Goal: Transaction & Acquisition: Purchase product/service

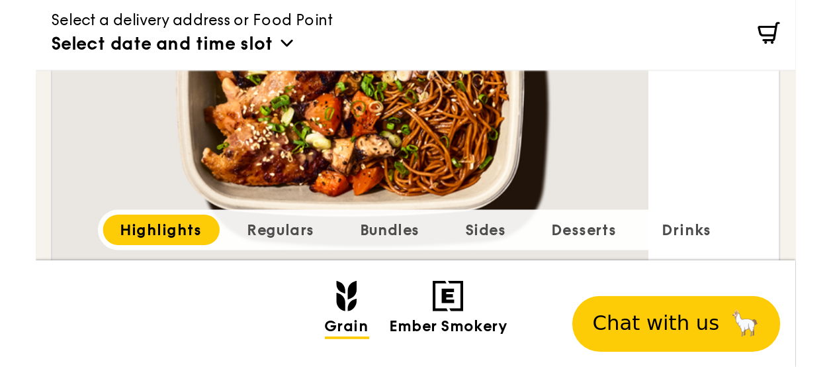
scroll to position [638, 0]
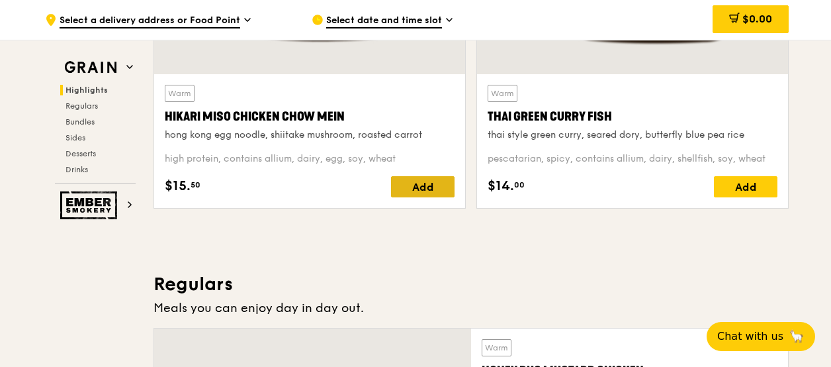
click at [402, 185] on div "Add" at bounding box center [423, 186] width 64 height 21
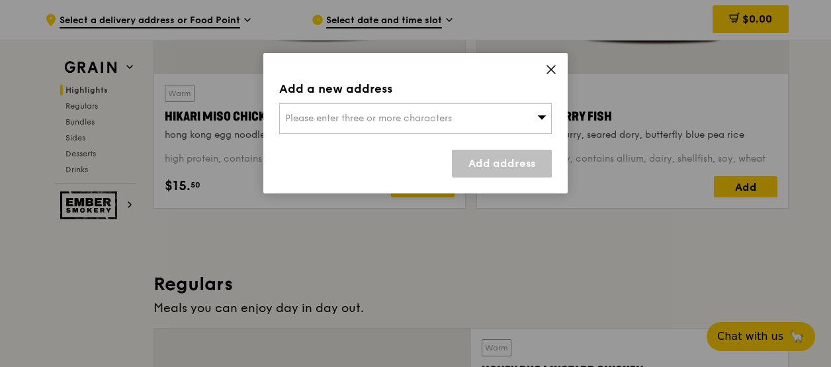
click at [545, 75] on span at bounding box center [551, 71] width 12 height 15
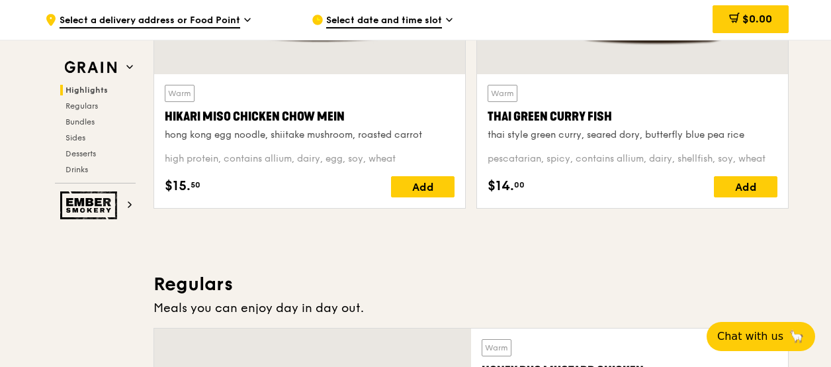
click at [312, 124] on div "Hikari Miso Chicken Chow Mein" at bounding box center [310, 116] width 290 height 19
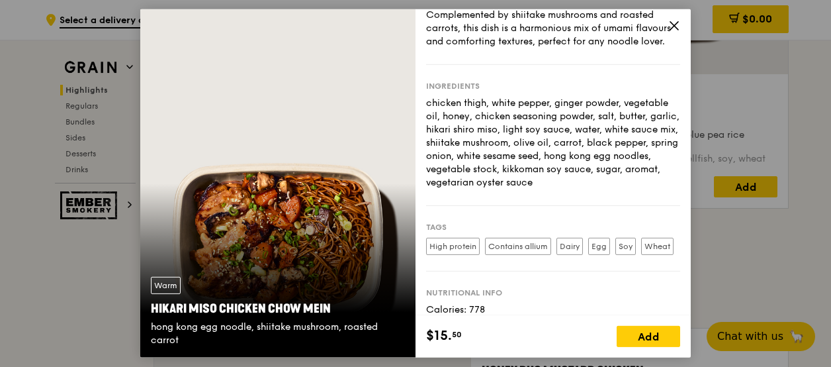
scroll to position [0, 0]
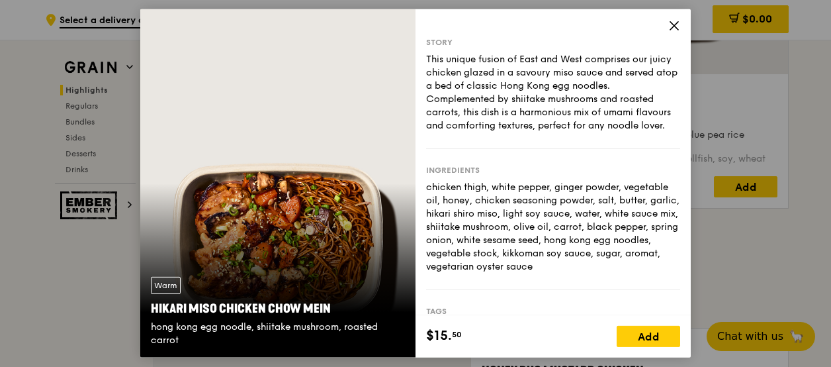
click at [672, 23] on icon at bounding box center [674, 26] width 8 height 8
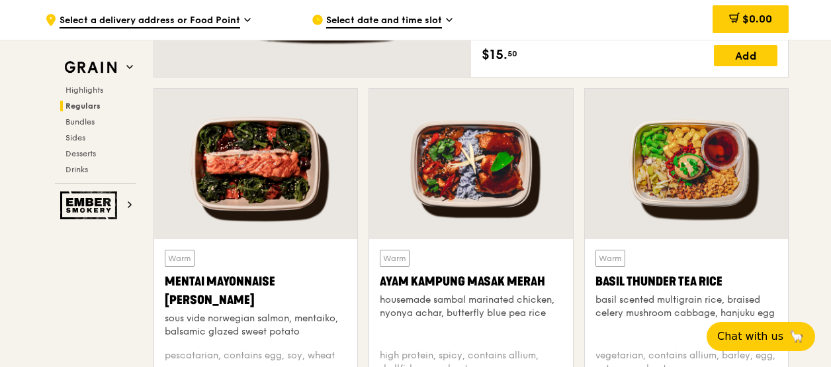
scroll to position [1256, 0]
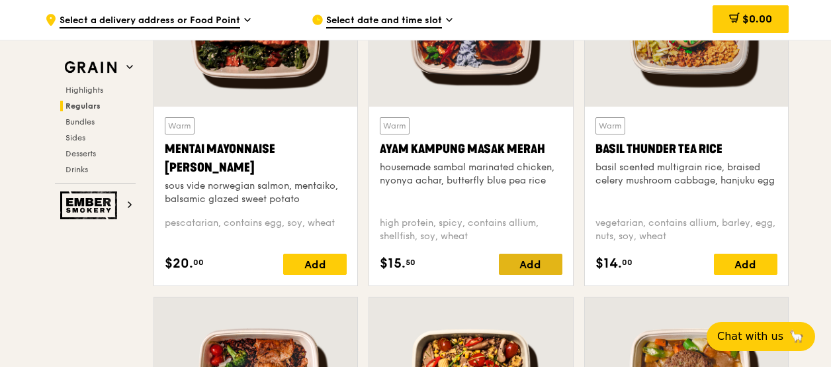
click at [520, 259] on div "Add" at bounding box center [531, 264] width 64 height 21
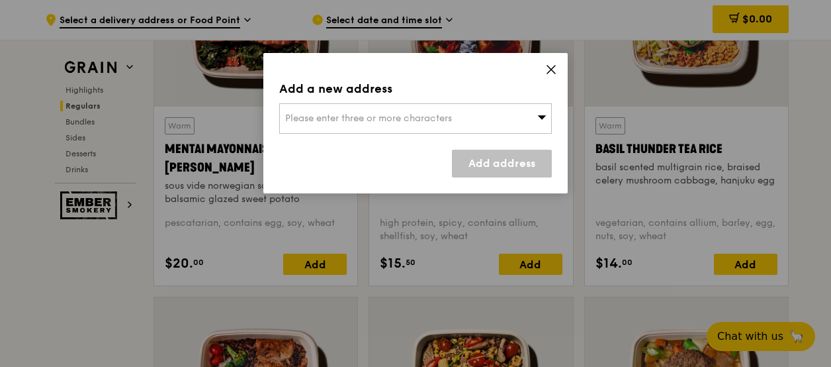
click at [554, 69] on icon at bounding box center [551, 70] width 12 height 12
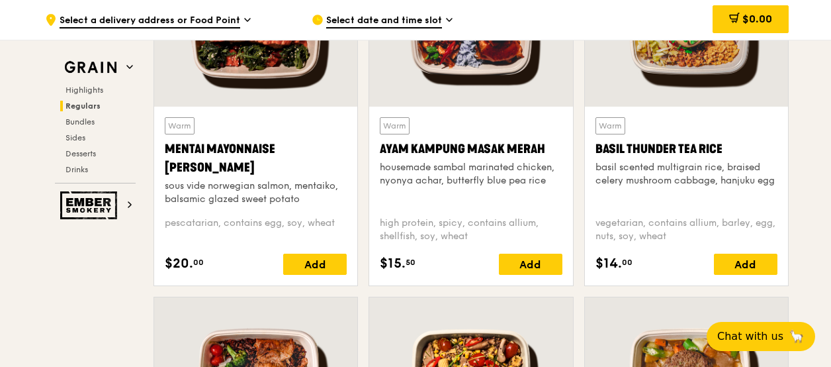
click at [490, 182] on div "housemade sambal marinated chicken, nyonya achar, butterfly blue pea rice" at bounding box center [471, 174] width 182 height 26
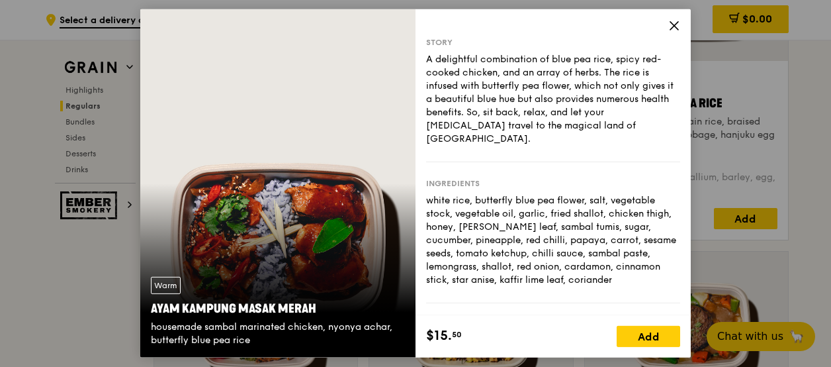
scroll to position [1322, 0]
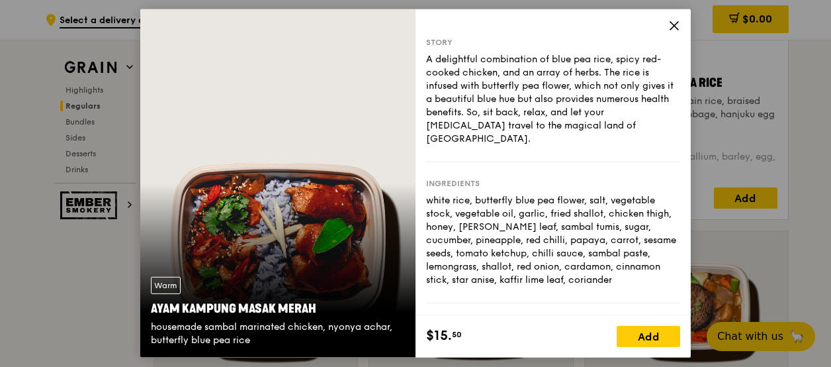
click at [671, 28] on icon at bounding box center [674, 26] width 8 height 8
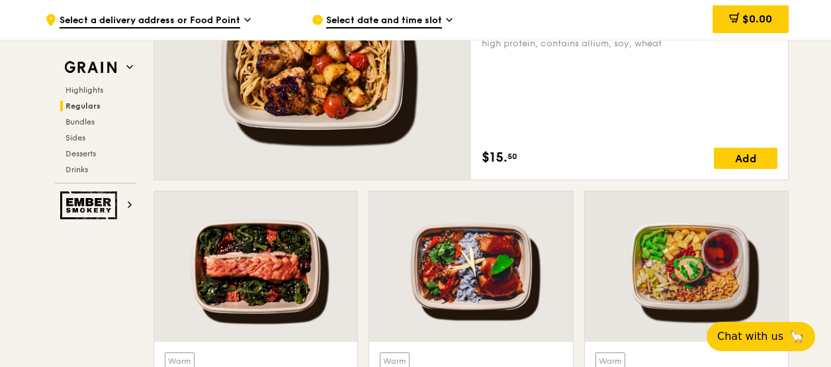
scroll to position [858, 0]
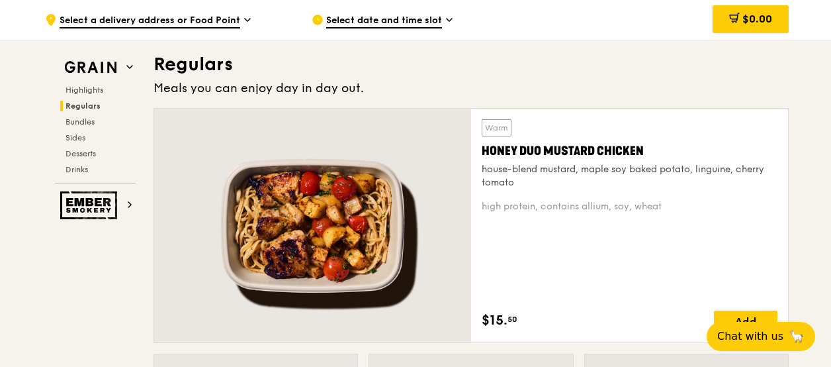
click at [546, 163] on div "house-blend mustard, maple soy baked potato, linguine, cherry tomato" at bounding box center [630, 176] width 296 height 26
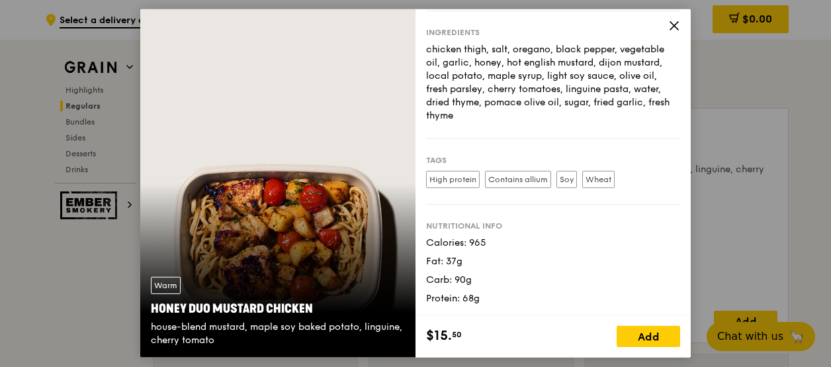
scroll to position [138, 0]
click at [672, 29] on icon at bounding box center [675, 26] width 12 height 12
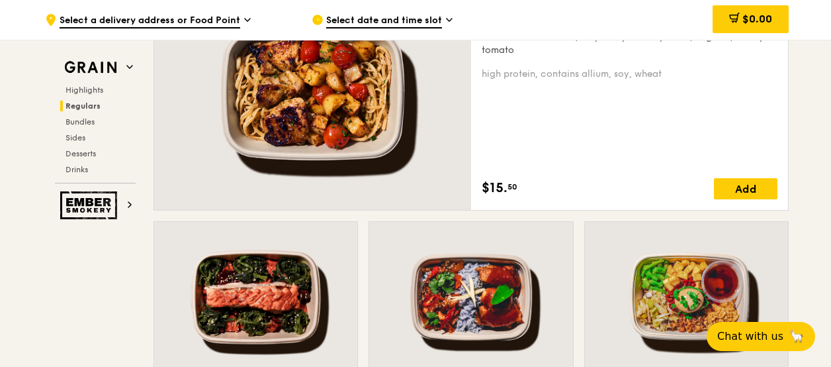
scroll to position [924, 0]
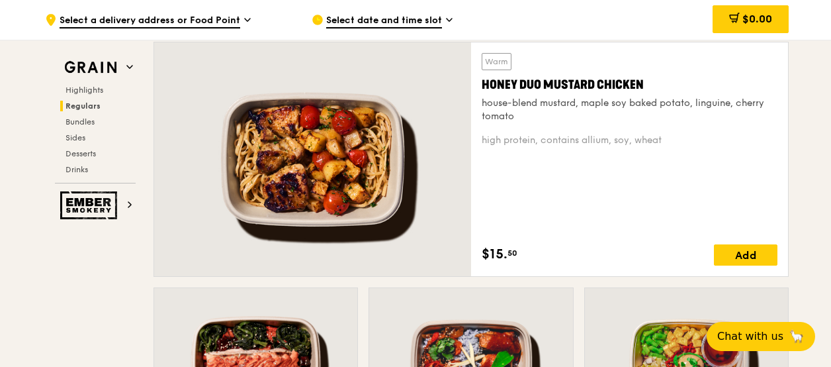
click at [551, 93] on div "Warm Honey Duo Mustard Chicken house-blend mustard, maple soy baked potato, lin…" at bounding box center [630, 88] width 296 height 70
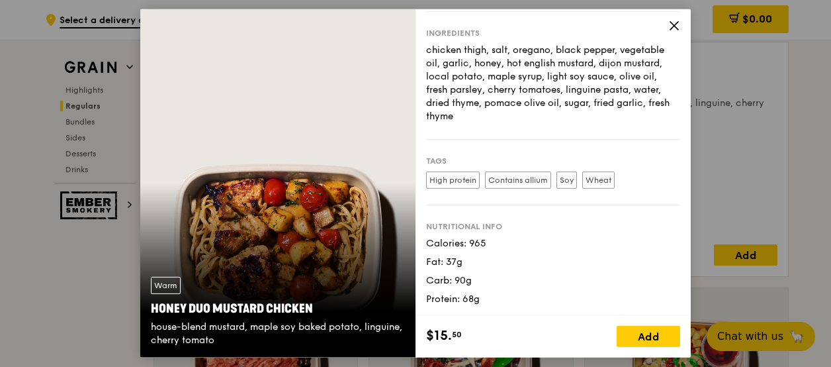
scroll to position [138, 0]
click at [670, 28] on icon at bounding box center [675, 26] width 12 height 12
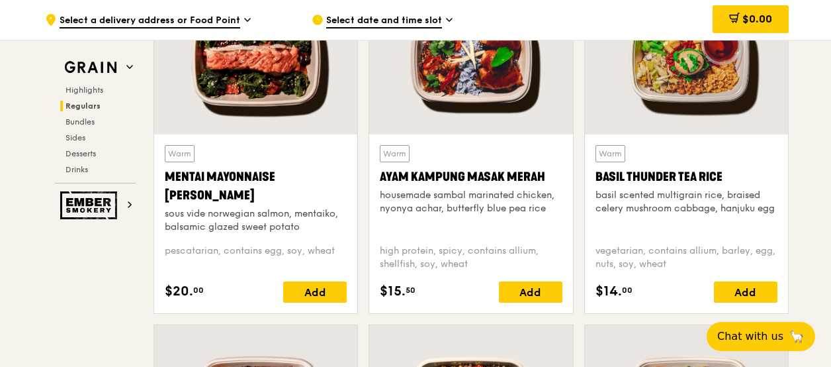
scroll to position [1189, 0]
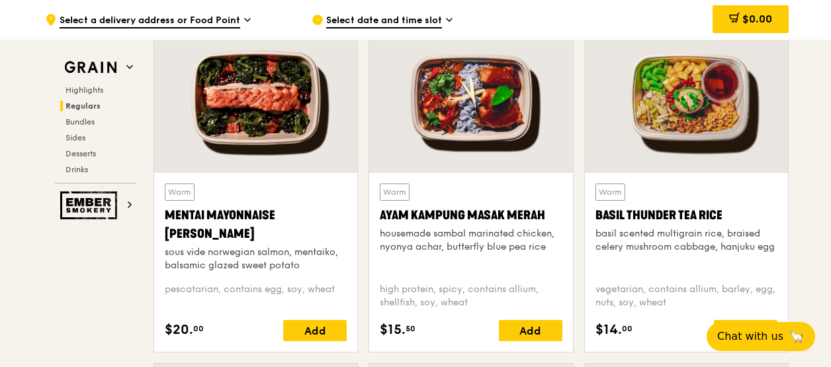
click at [277, 214] on div "Mentai Mayonnaise [PERSON_NAME]" at bounding box center [256, 224] width 182 height 37
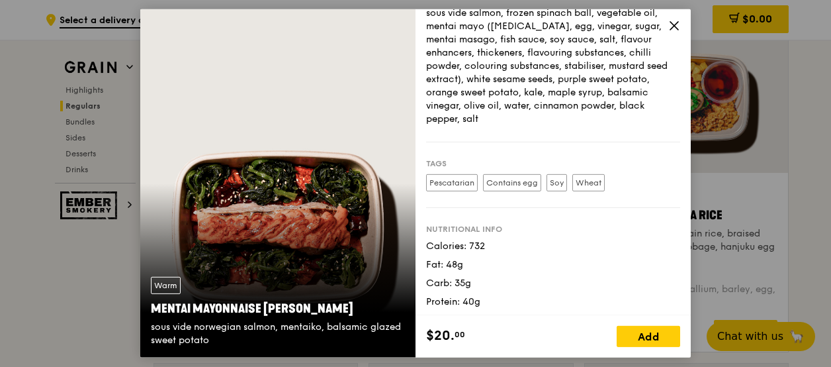
scroll to position [164, 0]
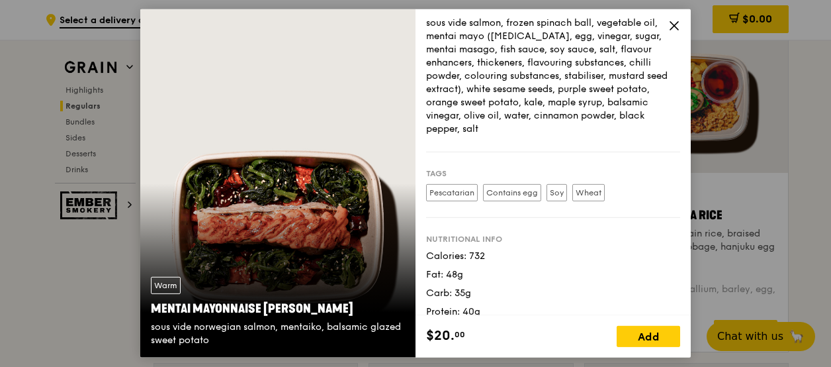
click at [674, 26] on icon at bounding box center [674, 26] width 8 height 8
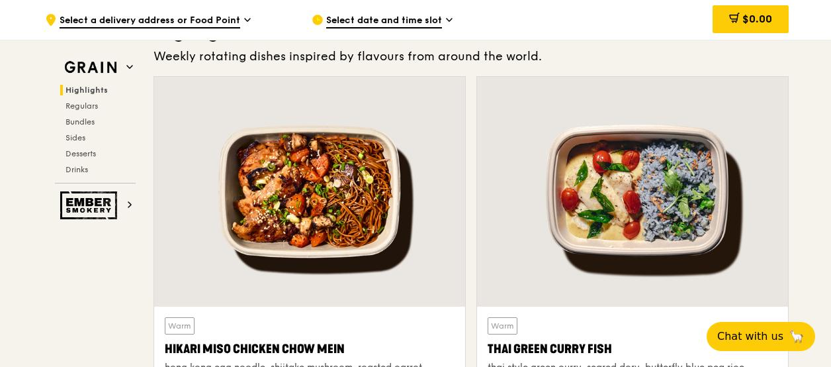
scroll to position [394, 0]
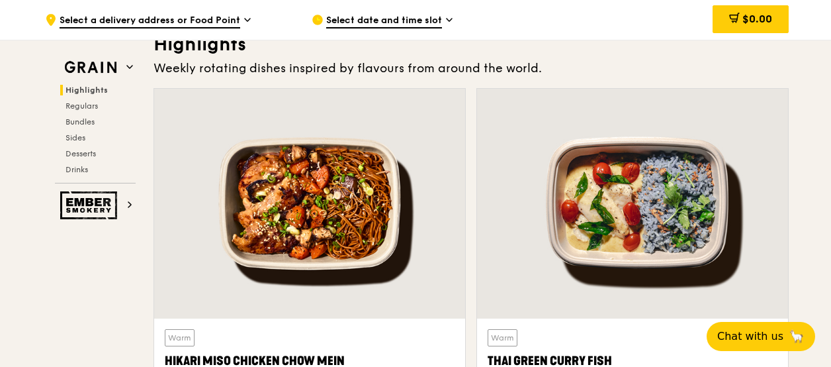
click at [370, 233] on div at bounding box center [309, 204] width 311 height 230
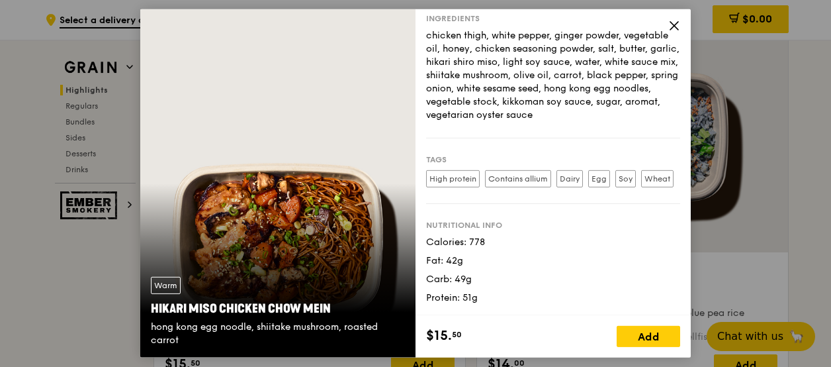
scroll to position [120, 0]
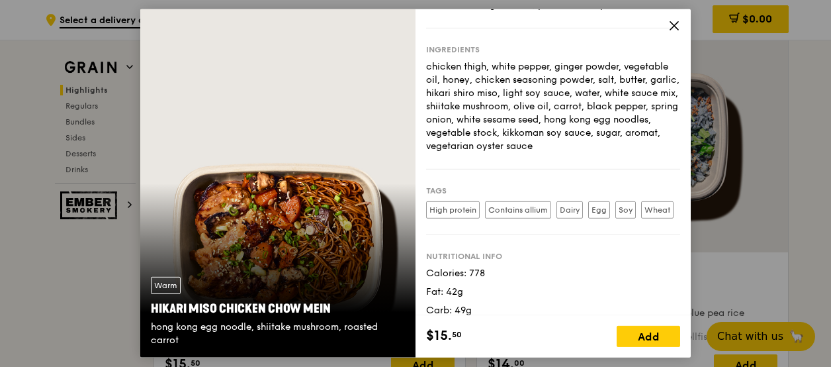
click at [674, 24] on icon at bounding box center [675, 26] width 12 height 12
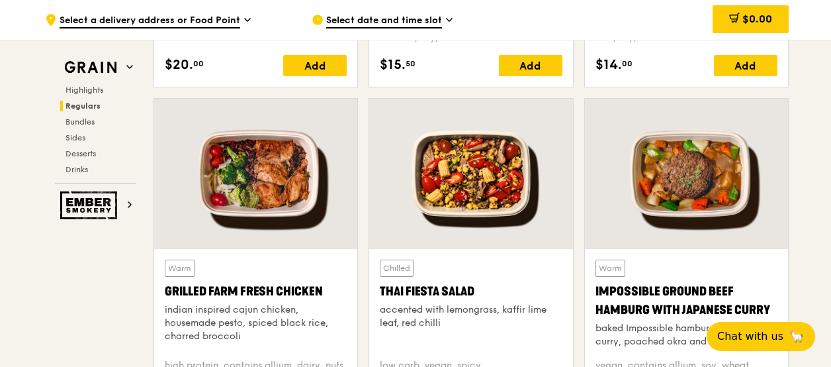
scroll to position [1189, 0]
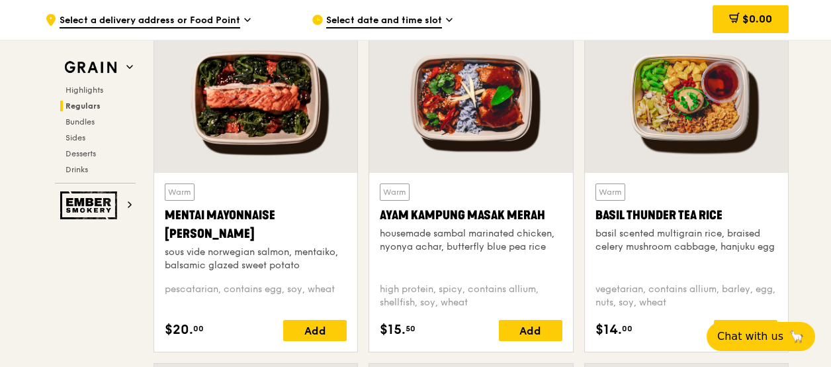
click at [484, 166] on div at bounding box center [470, 98] width 203 height 150
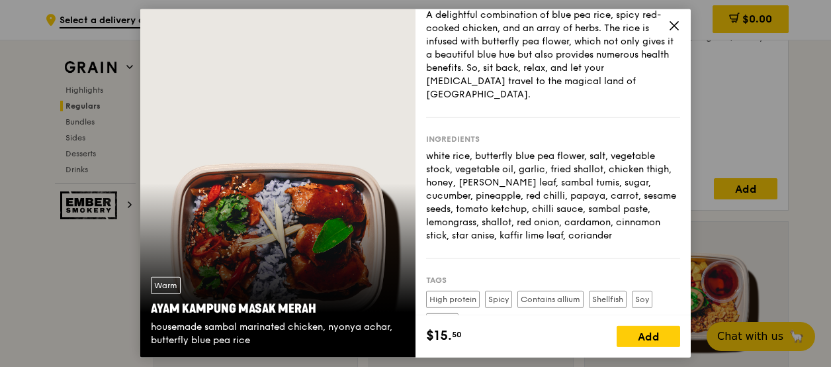
scroll to position [40, 0]
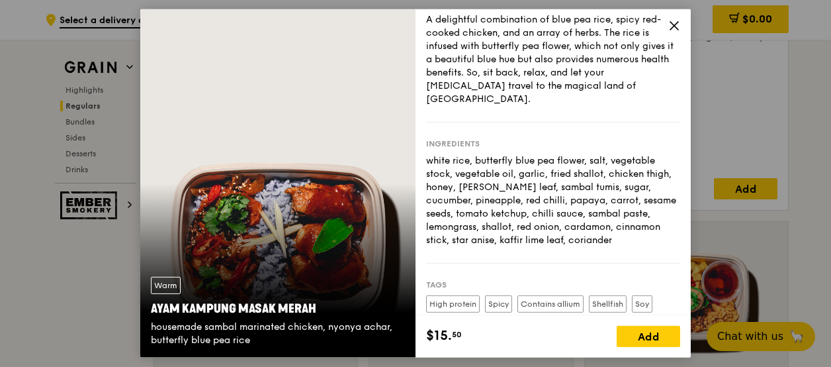
click at [671, 28] on icon at bounding box center [674, 26] width 8 height 8
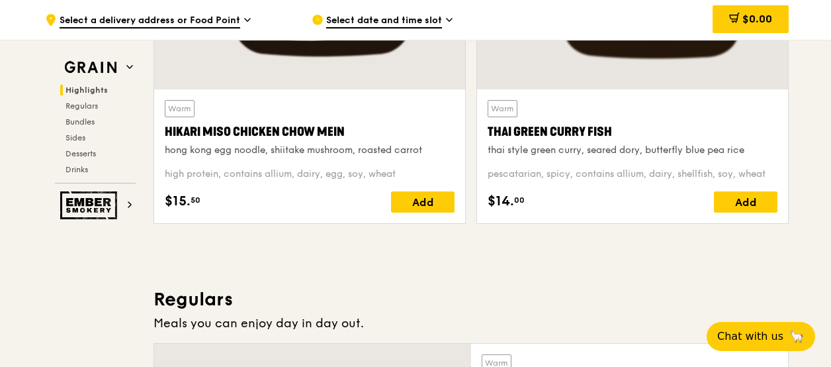
scroll to position [593, 0]
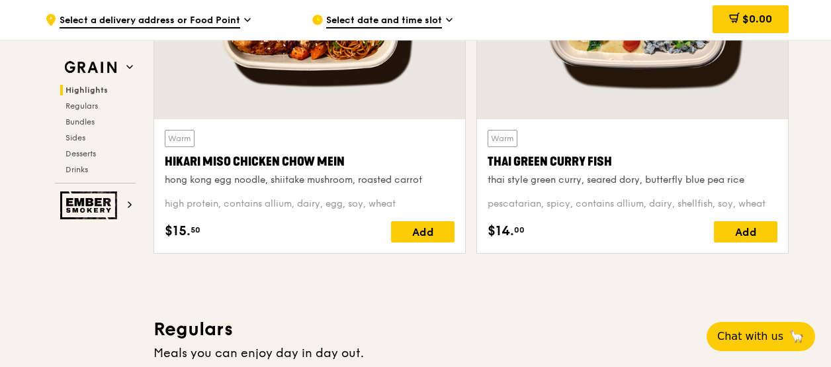
click at [424, 130] on div "Warm Hikari Miso Chicken Chow Mein hong kong egg noodle, shiitake mushroom, roa…" at bounding box center [310, 158] width 290 height 57
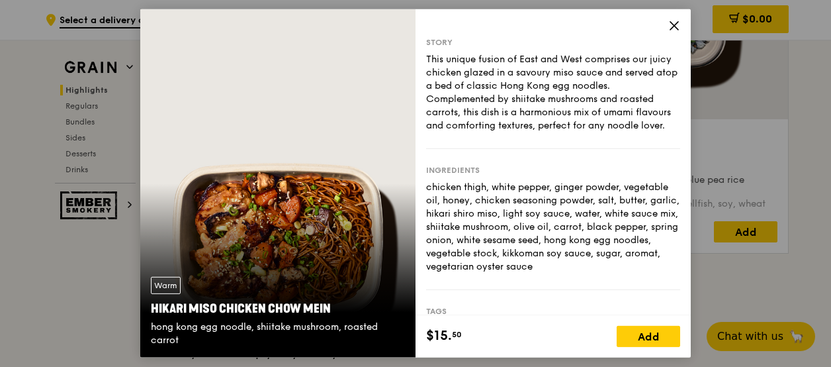
click at [669, 27] on icon at bounding box center [675, 26] width 12 height 12
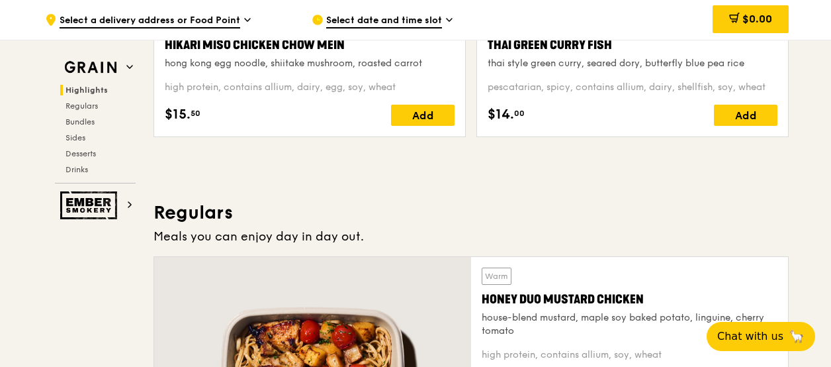
scroll to position [792, 0]
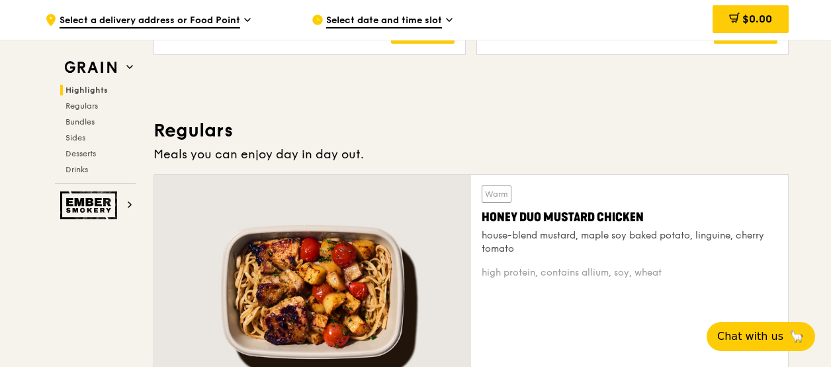
click at [407, 265] on div at bounding box center [312, 292] width 317 height 234
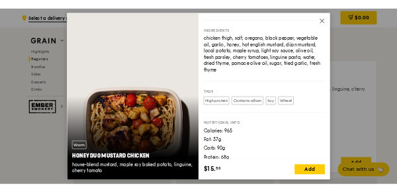
scroll to position [134, 0]
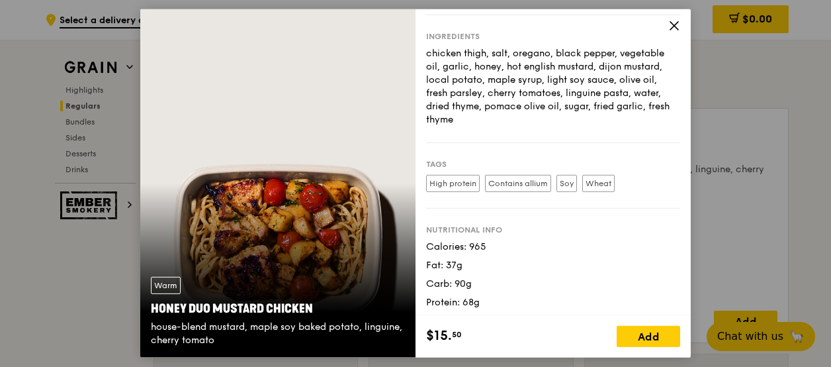
click at [671, 25] on icon at bounding box center [675, 26] width 12 height 12
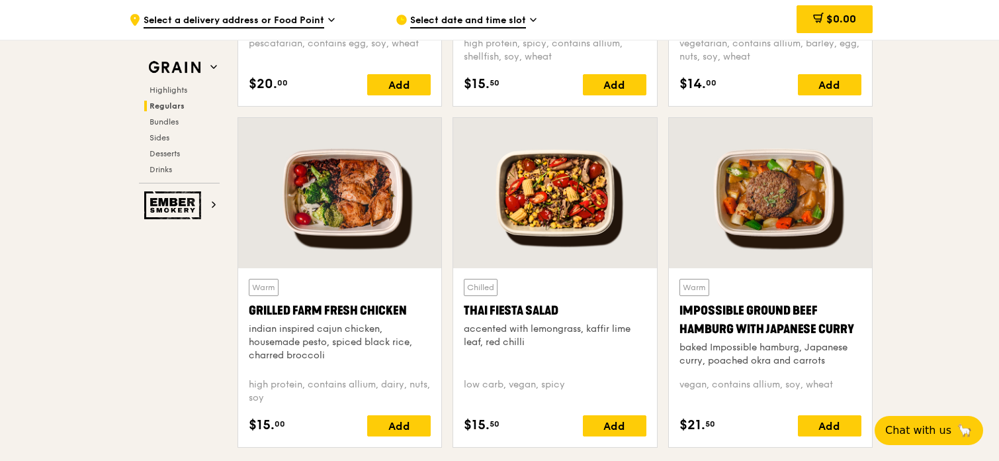
scroll to position [1430, 0]
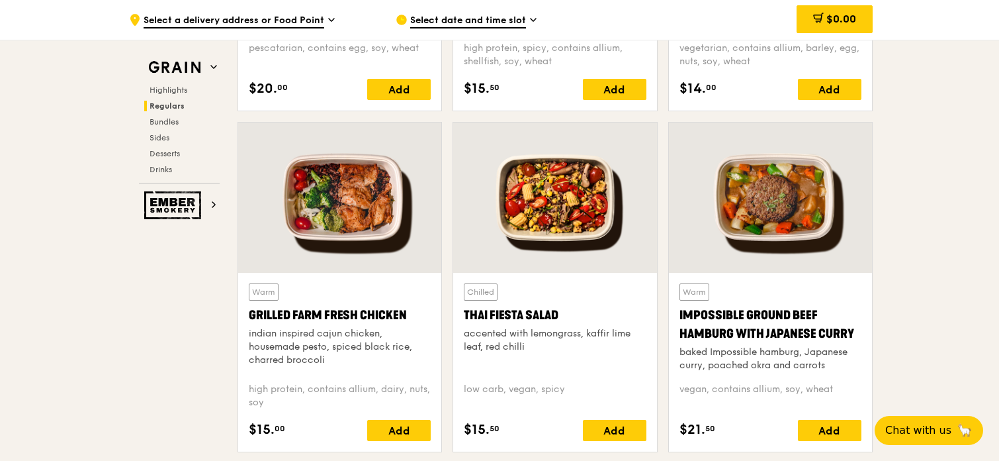
click at [355, 228] on div at bounding box center [339, 197] width 203 height 150
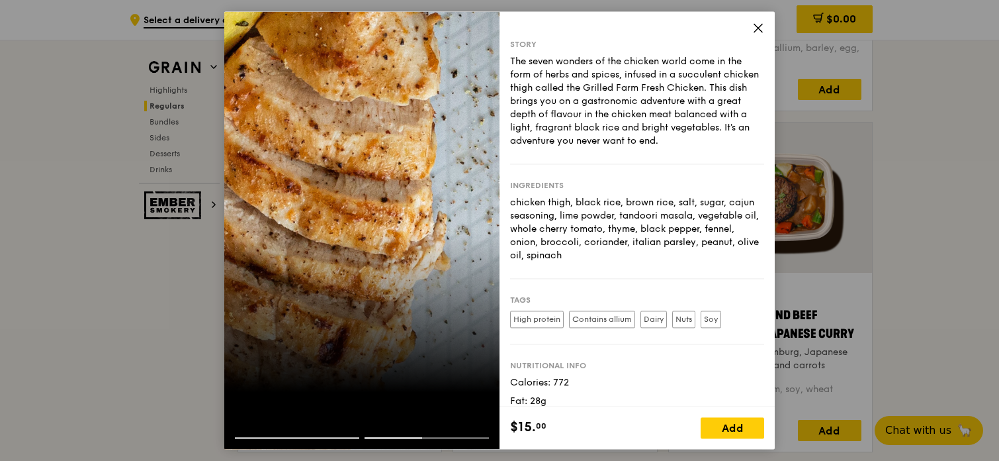
scroll to position [48, 0]
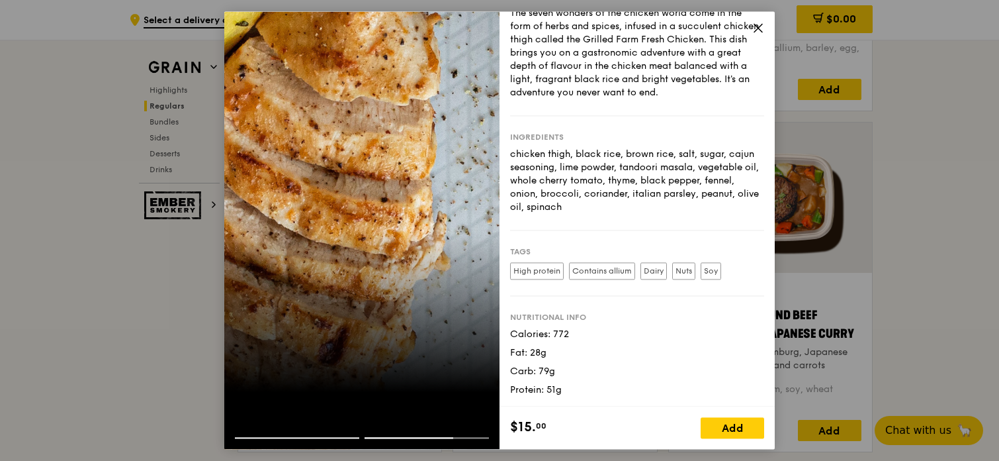
click at [761, 24] on icon at bounding box center [759, 28] width 12 height 12
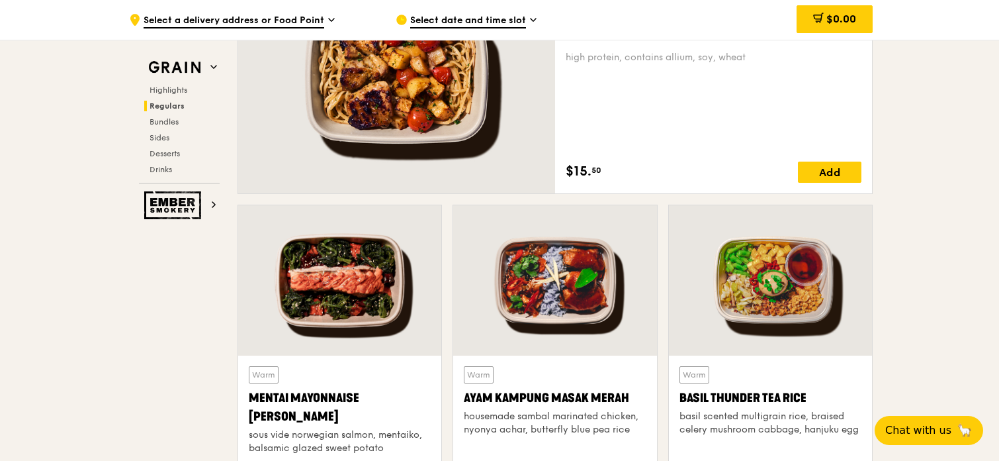
scroll to position [833, 0]
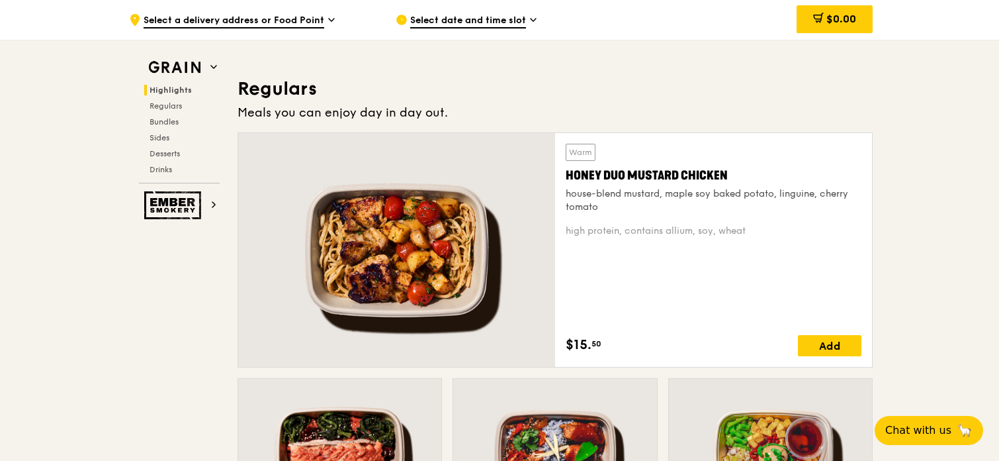
click at [632, 182] on div "Honey Duo Mustard Chicken" at bounding box center [714, 175] width 296 height 19
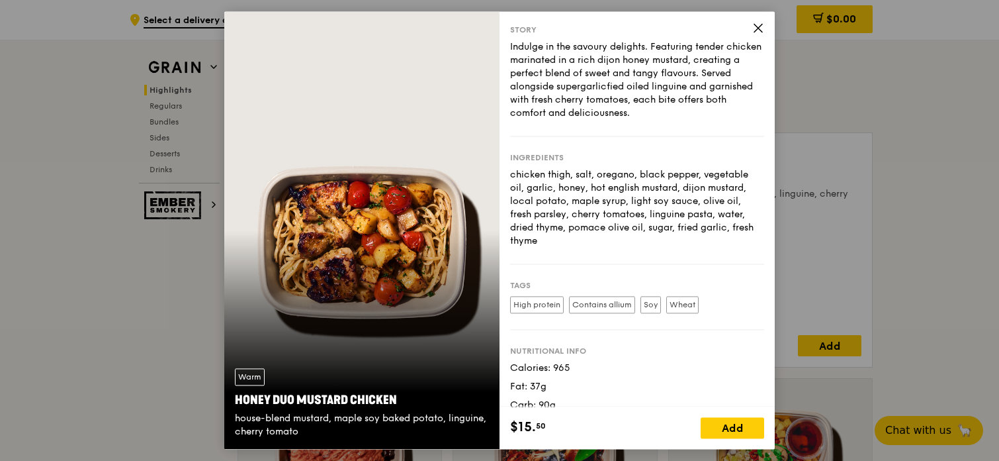
scroll to position [0, 0]
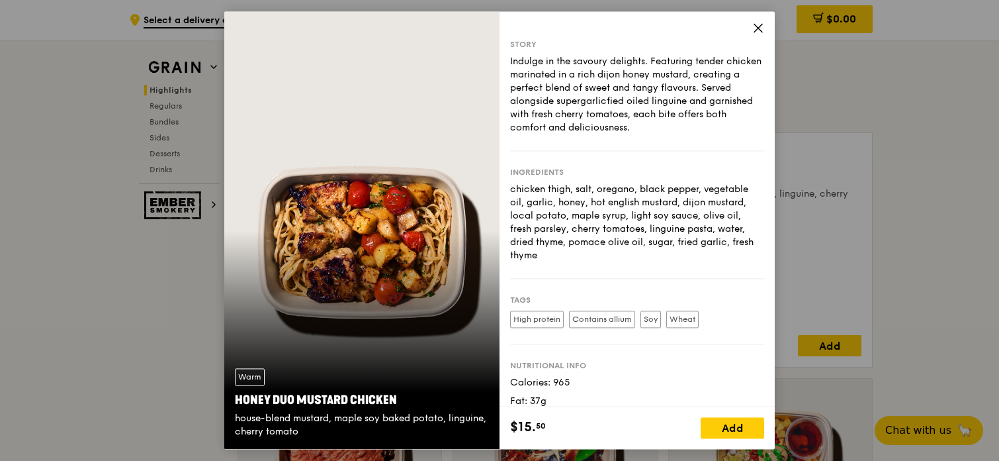
click at [758, 31] on icon at bounding box center [759, 28] width 12 height 12
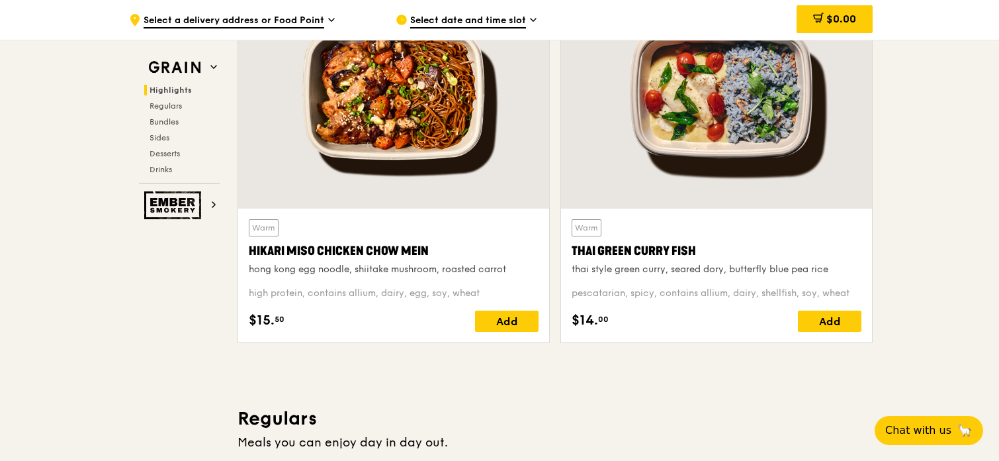
scroll to position [502, 0]
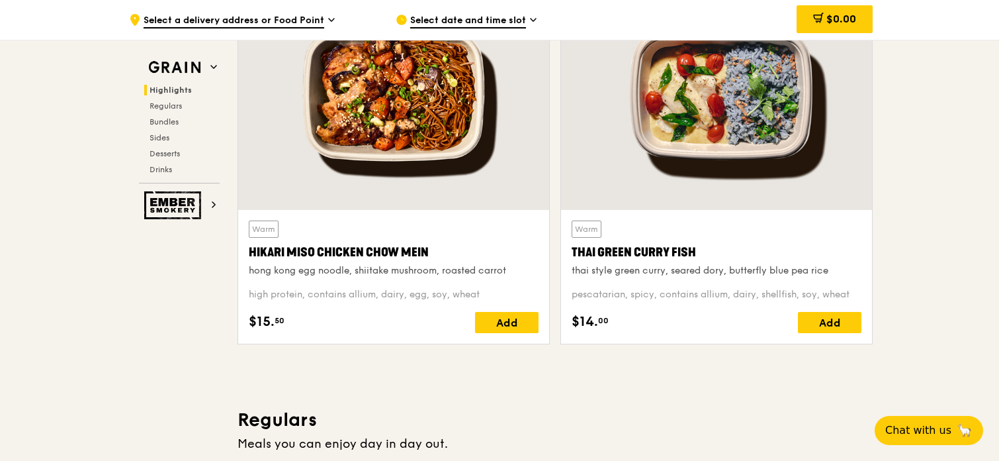
click at [397, 124] on div at bounding box center [393, 95] width 311 height 230
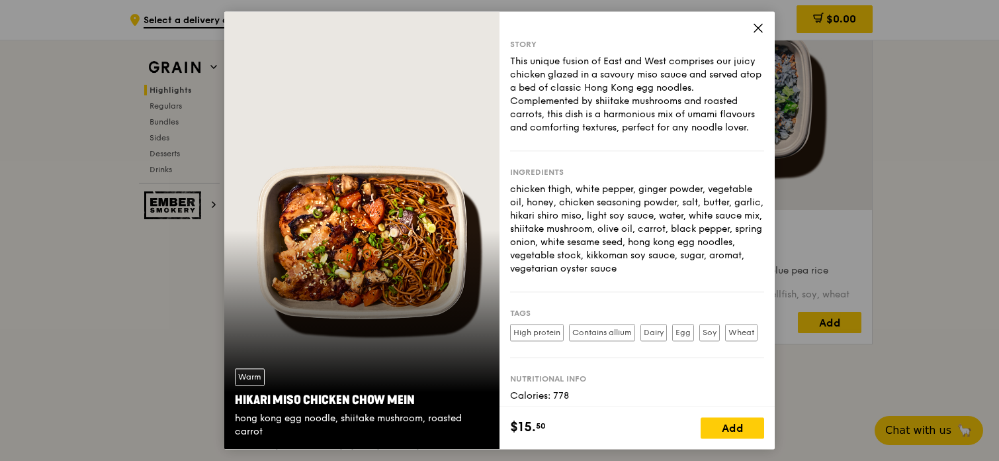
click at [760, 27] on icon at bounding box center [759, 28] width 12 height 12
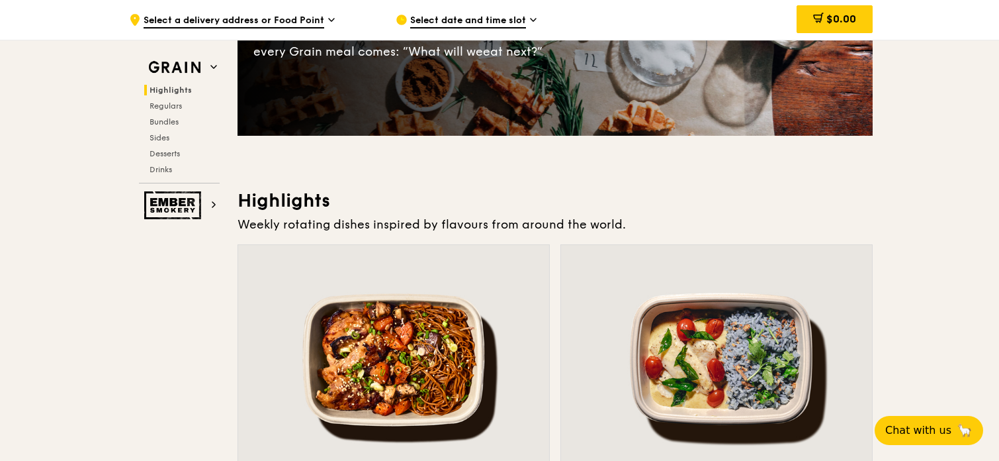
scroll to position [569, 0]
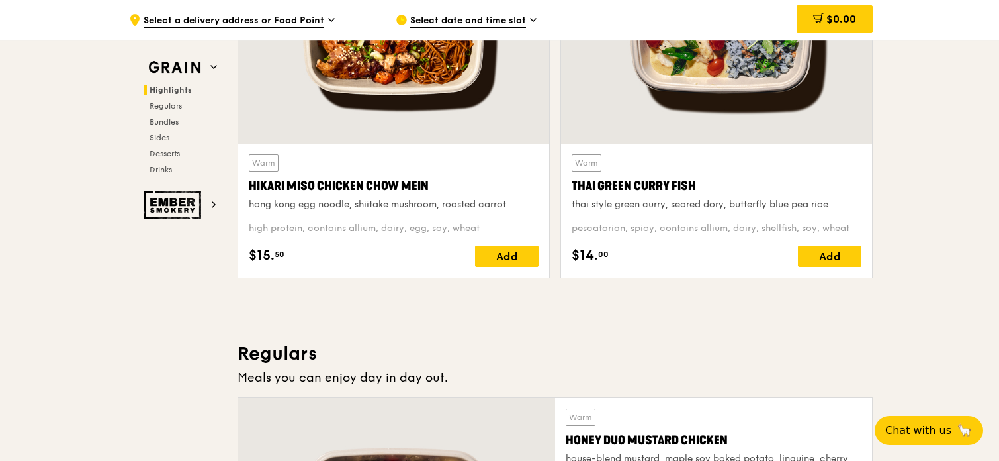
click at [690, 169] on div "Warm Thai Green Curry Fish thai style green curry, seared dory, butterfly blue …" at bounding box center [717, 182] width 290 height 57
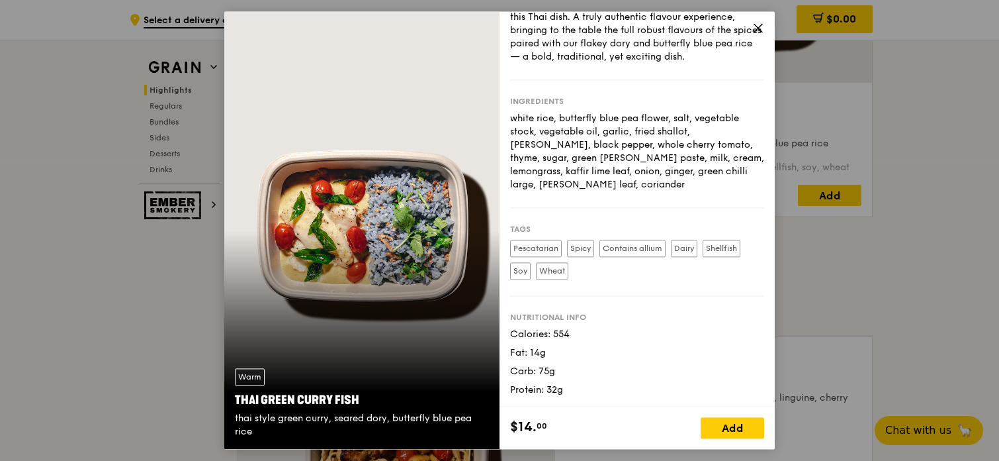
scroll to position [635, 0]
click at [758, 29] on icon at bounding box center [759, 28] width 12 height 12
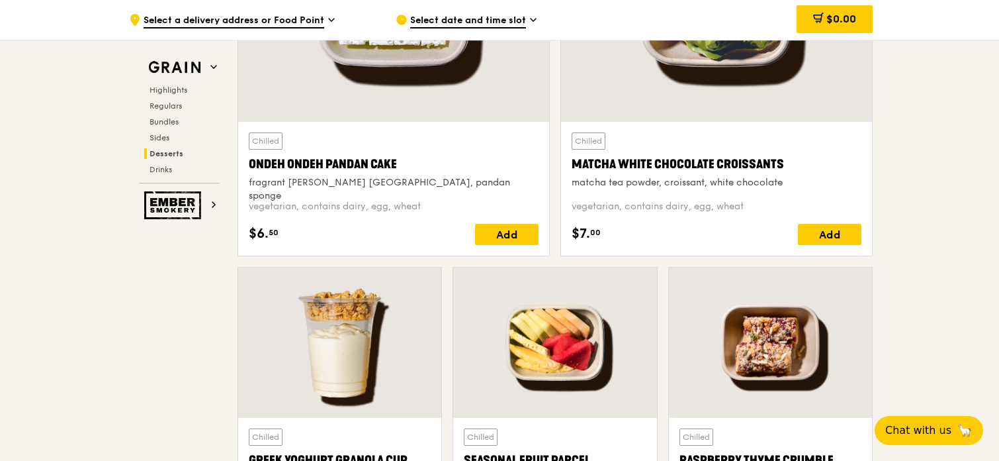
scroll to position [3814, 0]
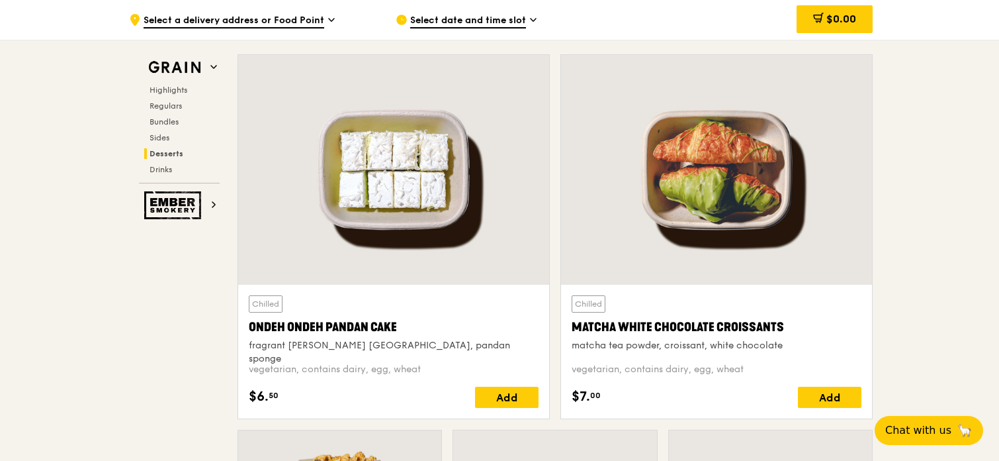
click at [461, 197] on div at bounding box center [393, 170] width 311 height 230
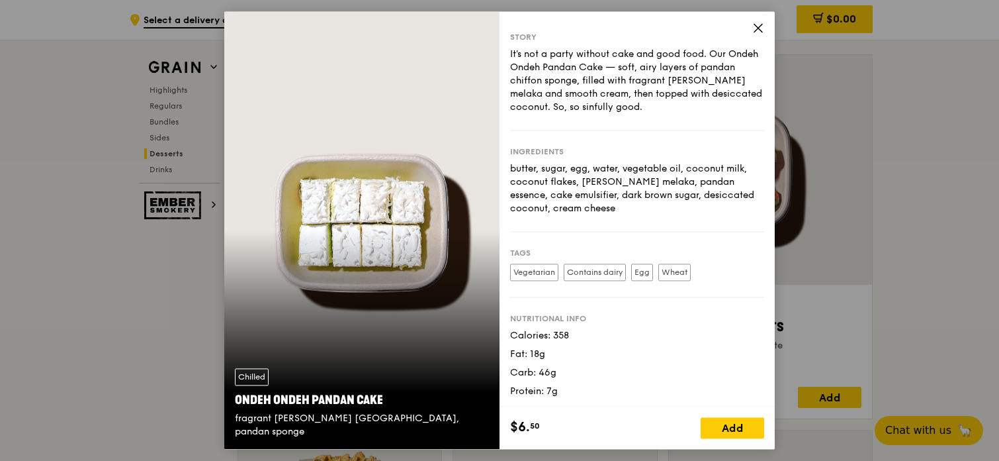
scroll to position [9, 0]
click at [759, 28] on icon at bounding box center [759, 28] width 8 height 8
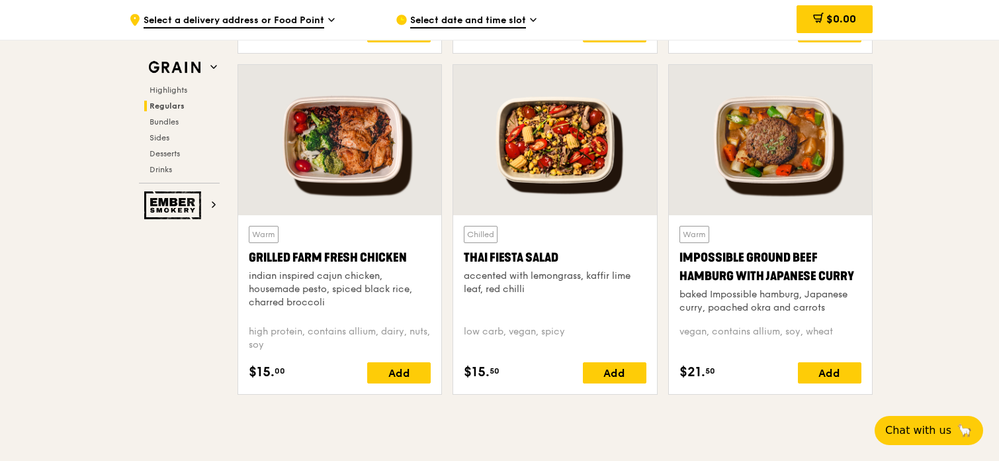
scroll to position [1496, 0]
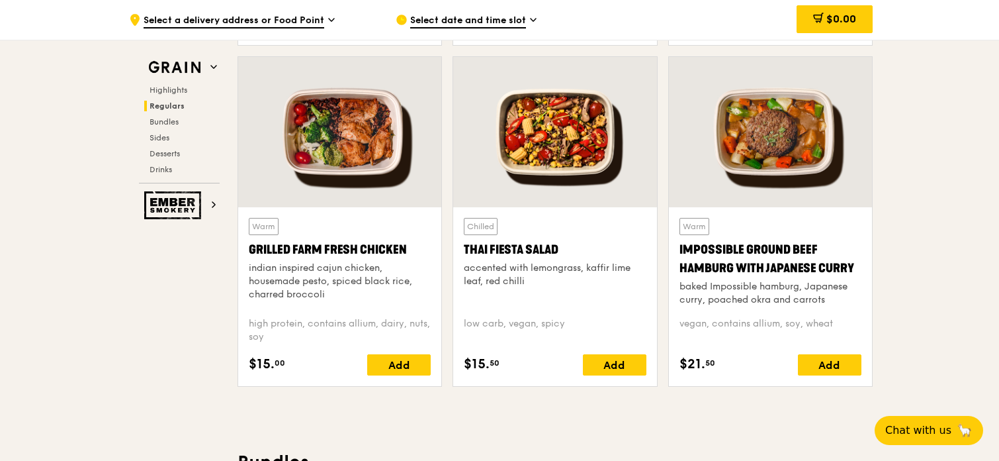
click at [280, 289] on div "indian inspired cajun chicken, housemade pesto, spiced black rice, charred broc…" at bounding box center [340, 281] width 182 height 40
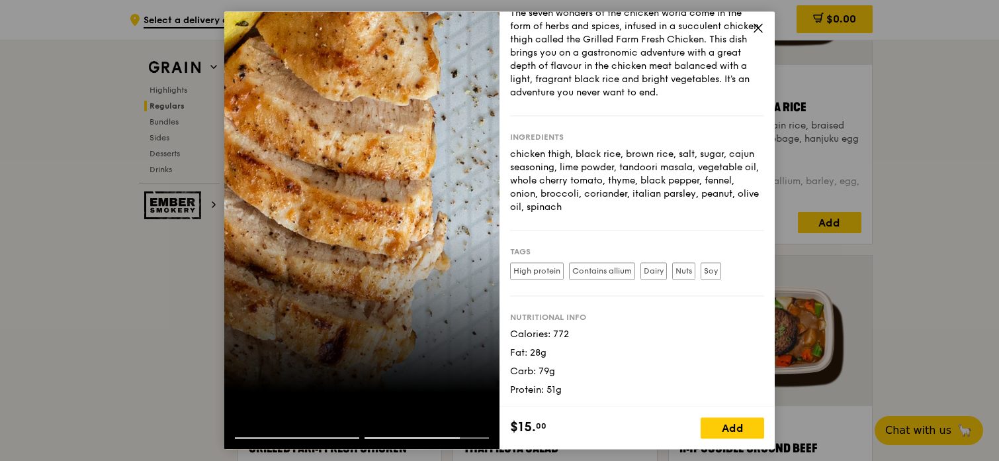
scroll to position [0, 0]
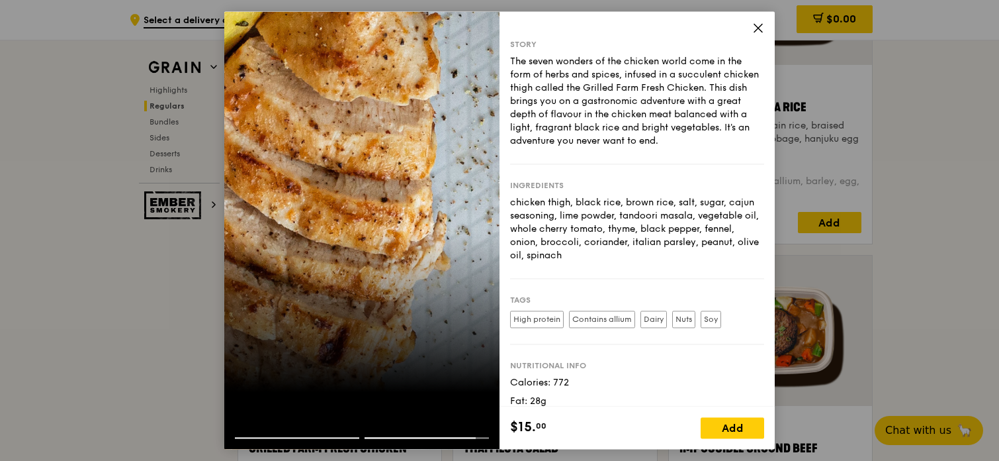
click at [759, 32] on icon at bounding box center [759, 28] width 12 height 12
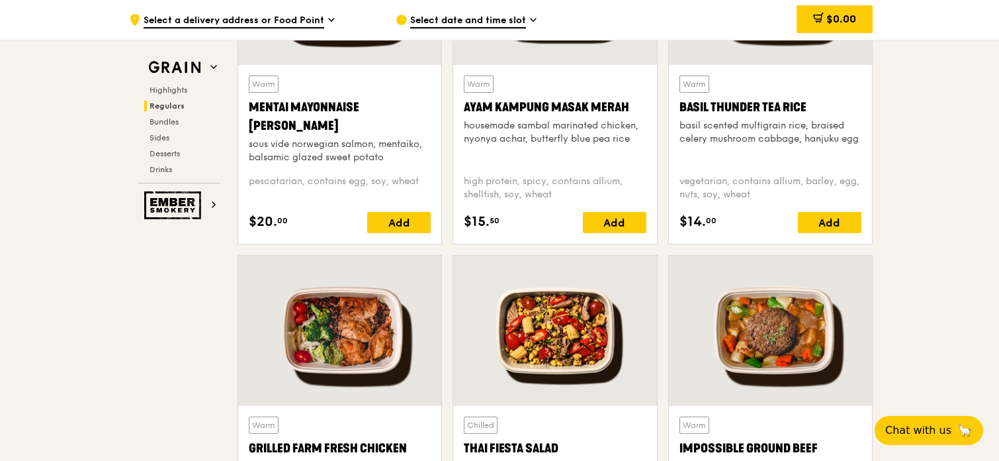
drag, startPoint x: 320, startPoint y: 322, endPoint x: 325, endPoint y: 341, distance: 19.7
click at [325, 341] on div at bounding box center [339, 330] width 203 height 150
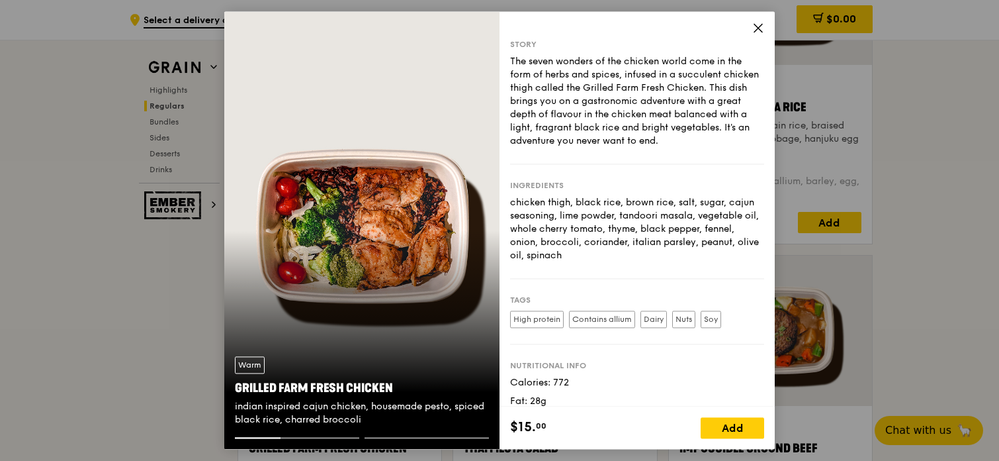
click at [759, 29] on icon at bounding box center [759, 28] width 12 height 12
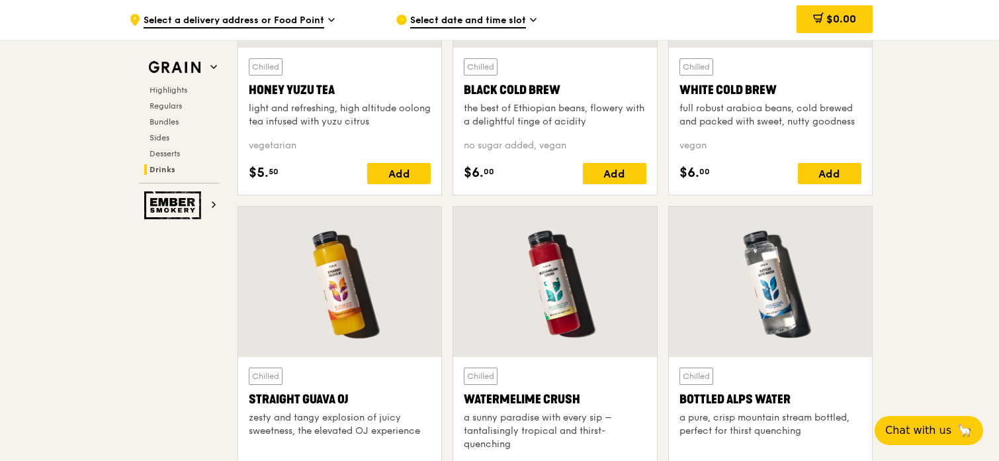
scroll to position [5007, 0]
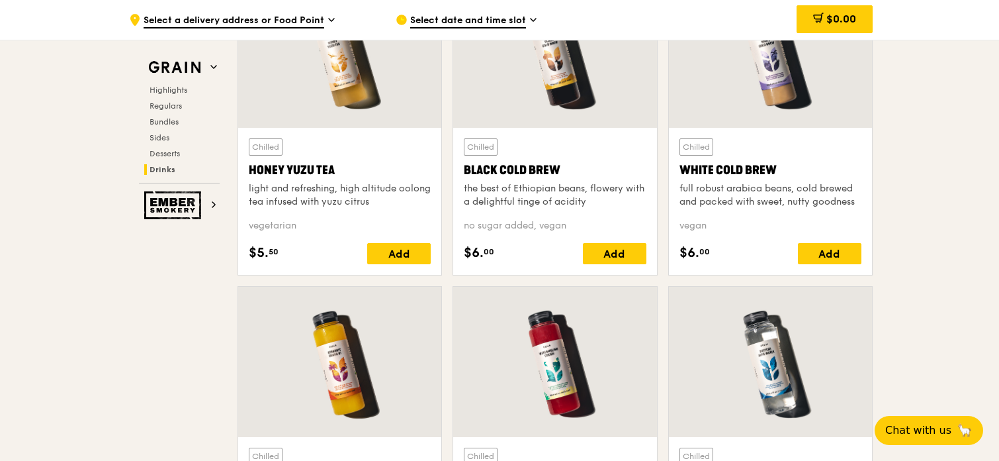
click at [743, 205] on div "full robust arabica beans, cold brewed and packed with sweet, nutty goodness" at bounding box center [771, 195] width 182 height 26
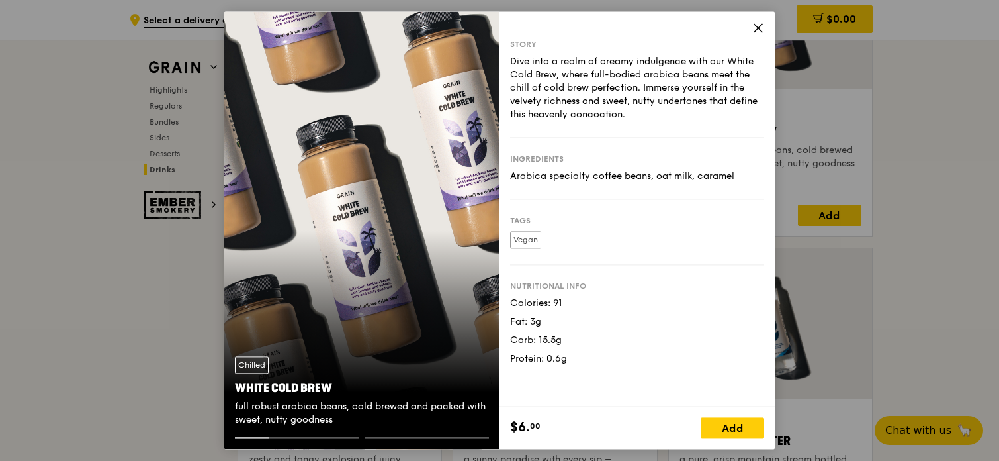
scroll to position [5073, 0]
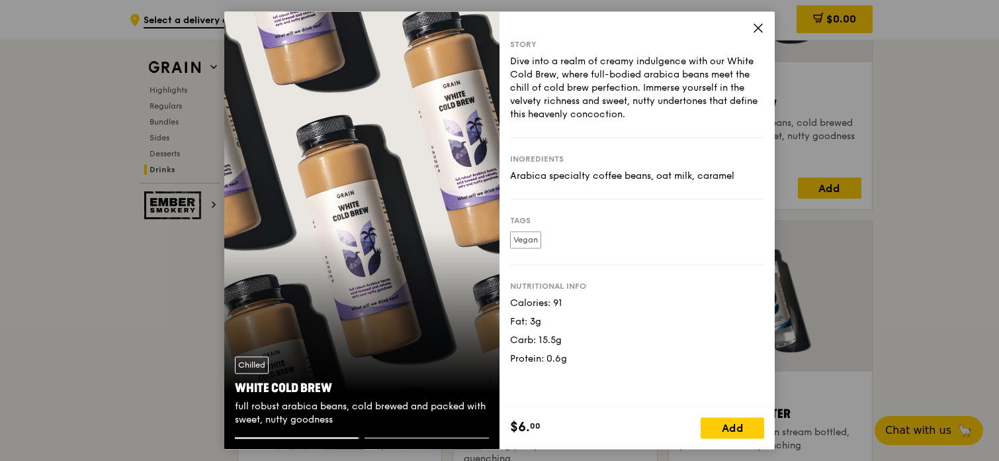
click at [753, 33] on span at bounding box center [759, 30] width 12 height 15
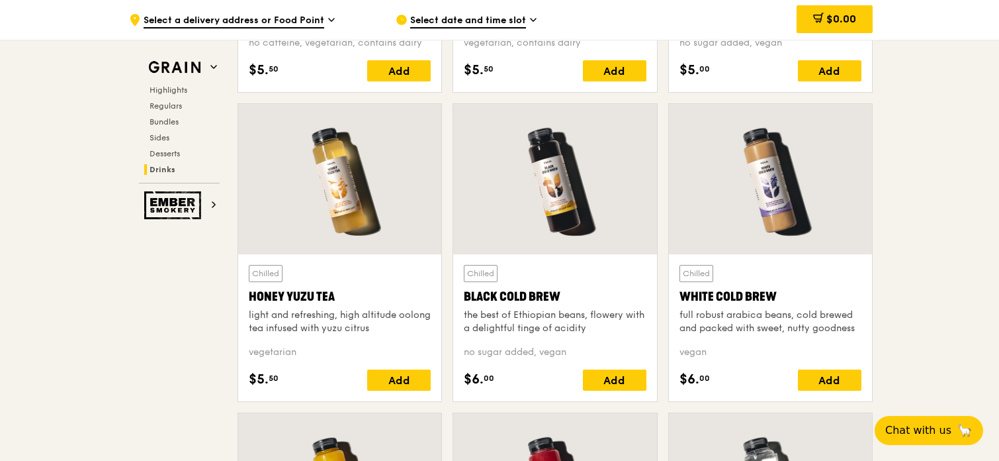
scroll to position [4875, 0]
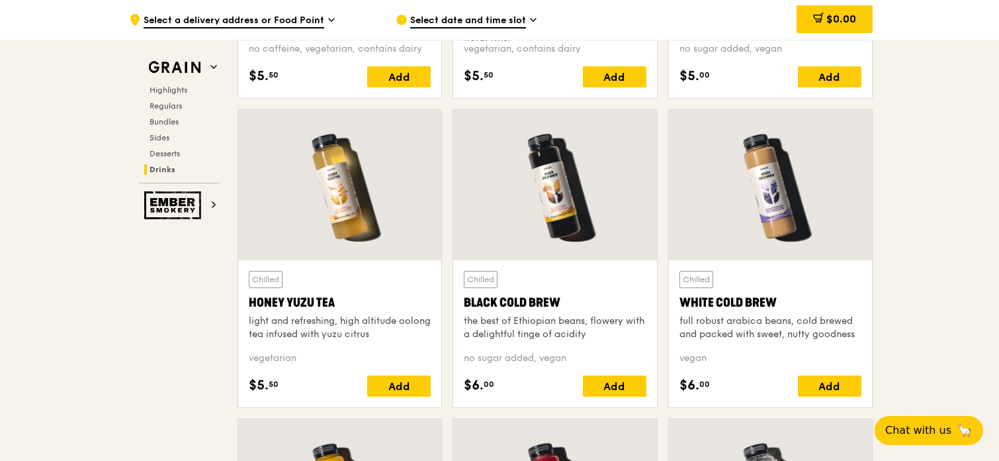
click at [731, 252] on div at bounding box center [770, 185] width 203 height 150
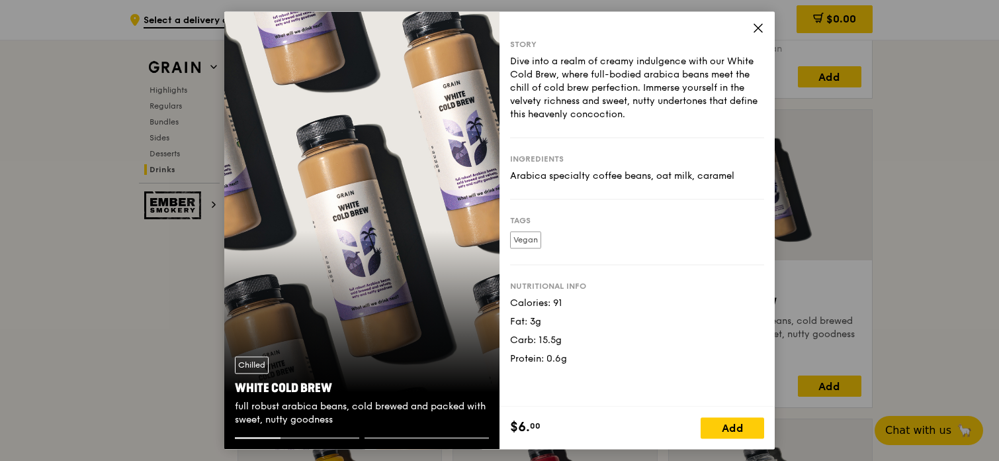
click at [308, 205] on div "Chilled White Cold Brew full robust arabica beans, cold brewed and packed with …" at bounding box center [361, 230] width 275 height 438
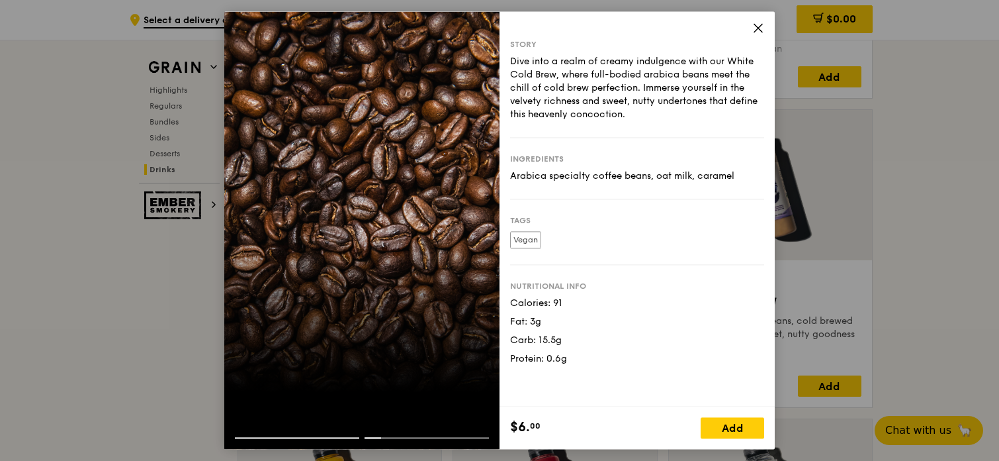
click at [760, 34] on span at bounding box center [759, 30] width 12 height 15
